Goal: Information Seeking & Learning: Learn about a topic

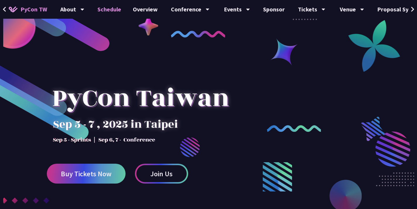
click at [102, 11] on link "Schedule" at bounding box center [109, 9] width 35 height 19
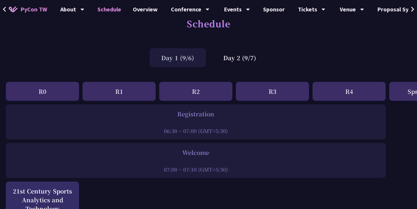
scroll to position [19, 0]
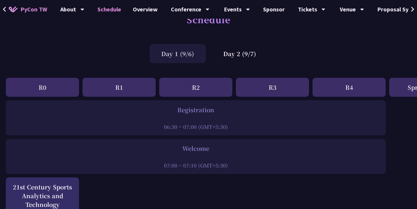
click at [44, 88] on div "R0" at bounding box center [42, 87] width 73 height 19
click at [116, 92] on div "R1" at bounding box center [119, 87] width 73 height 19
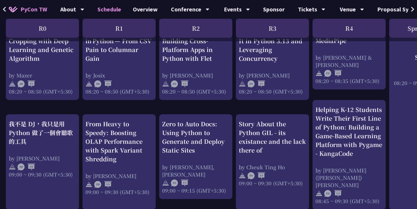
scroll to position [281, 0]
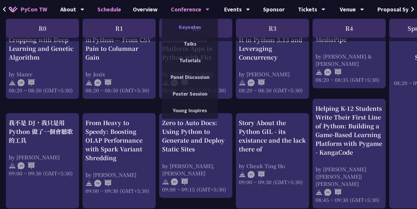
click at [187, 30] on link "Keynotes" at bounding box center [190, 27] width 56 height 14
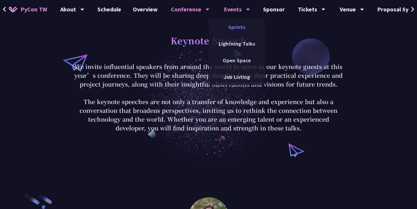
click at [231, 29] on link "Sprints" at bounding box center [237, 27] width 56 height 14
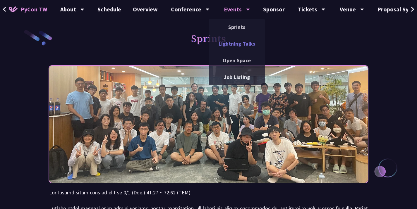
click at [231, 39] on link "Lightning Talks" at bounding box center [237, 44] width 56 height 14
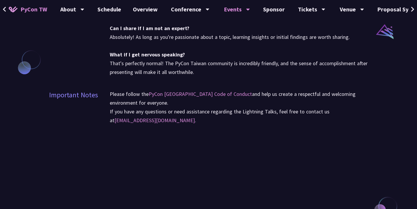
scroll to position [485, 0]
click at [148, 11] on link "Overview" at bounding box center [145, 9] width 37 height 19
